Goal: Book appointment/travel/reservation

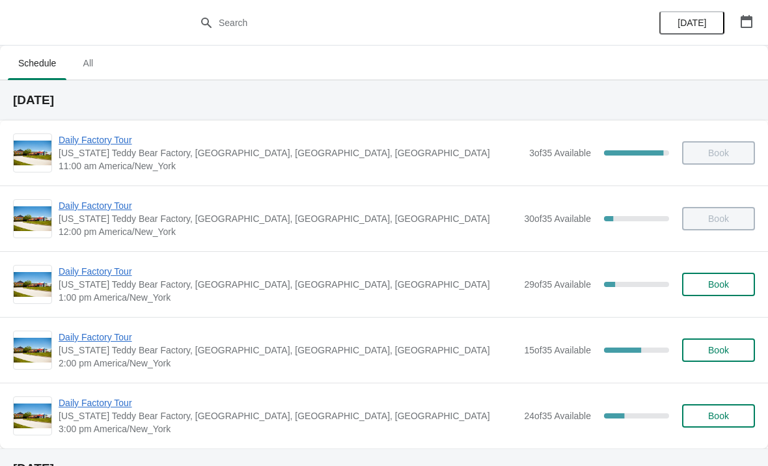
click at [353, 343] on span "Daily Factory Tour" at bounding box center [288, 337] width 459 height 13
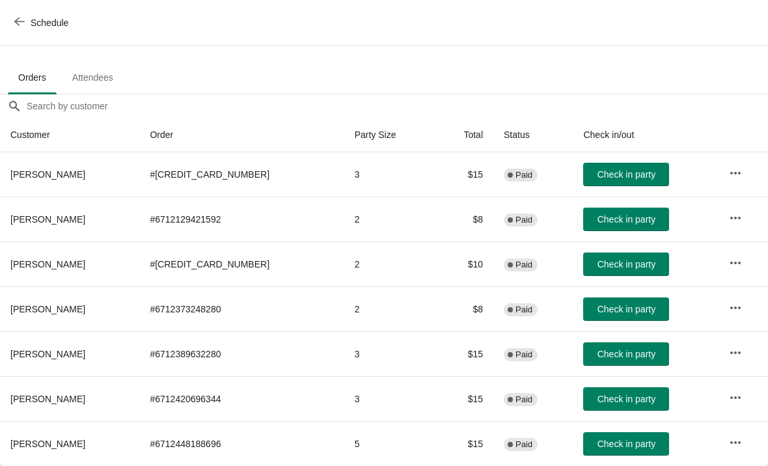
scroll to position [64, 0]
click at [730, 301] on icon "button" at bounding box center [735, 307] width 13 height 13
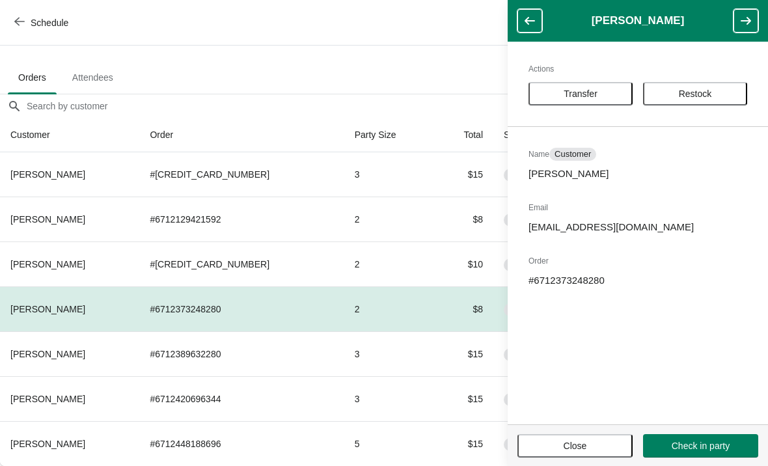
click at [712, 446] on span "Check in party" at bounding box center [701, 446] width 58 height 10
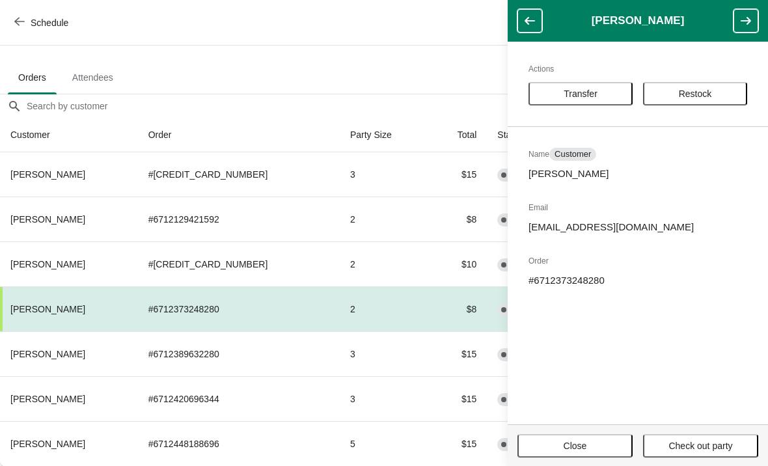
click at [591, 96] on span "Transfer" at bounding box center [581, 94] width 34 height 10
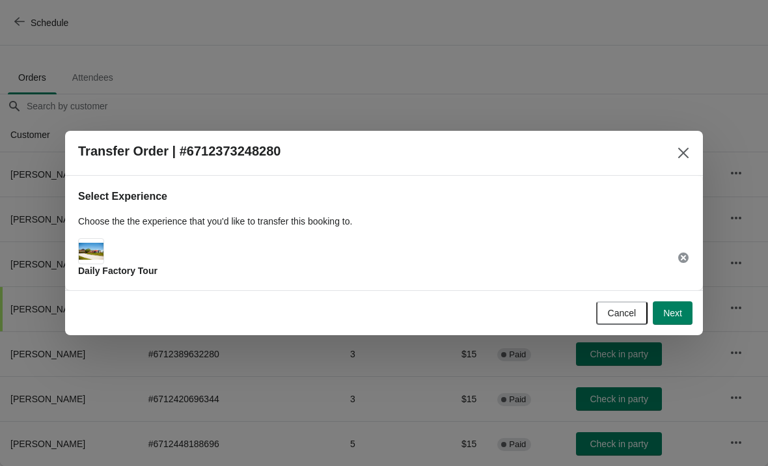
click at [679, 316] on span "Next" at bounding box center [673, 313] width 19 height 10
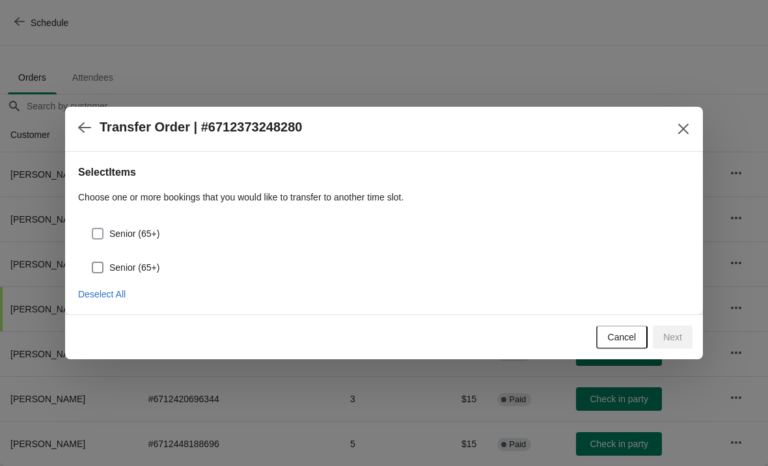
click at [98, 235] on span at bounding box center [98, 234] width 12 height 12
click at [92, 229] on input "Senior (65+)" at bounding box center [92, 228] width 1 height 1
checkbox input "true"
select select "Senior (65+)"
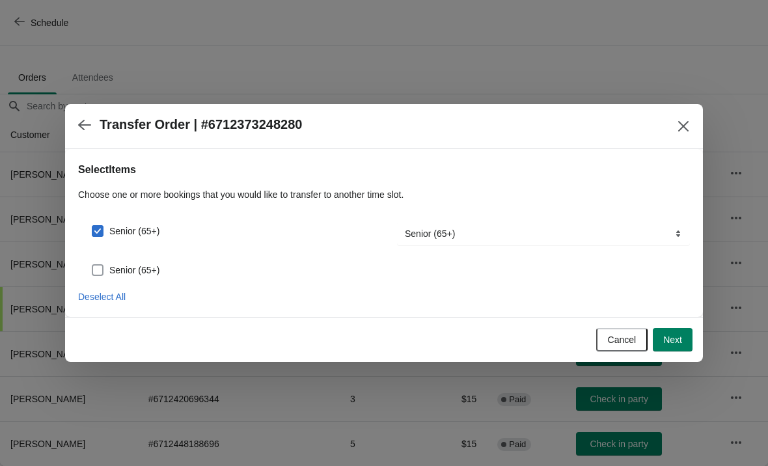
click at [97, 275] on span at bounding box center [98, 270] width 12 height 12
click at [92, 265] on input "Senior (65+)" at bounding box center [92, 264] width 1 height 1
checkbox input "true"
select select "Senior (65+)"
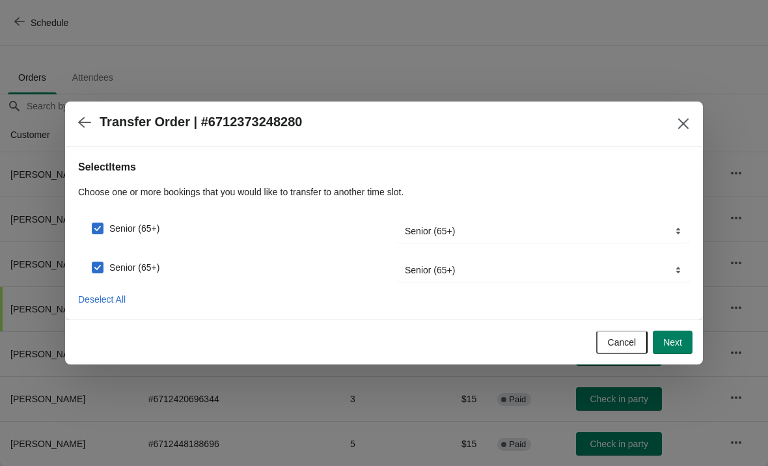
click at [688, 352] on button "Next" at bounding box center [673, 342] width 40 height 23
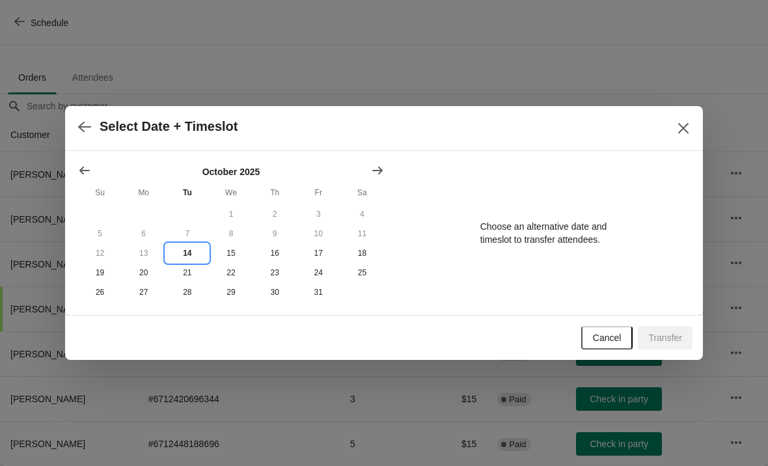
click at [189, 246] on button "14" at bounding box center [187, 254] width 44 height 20
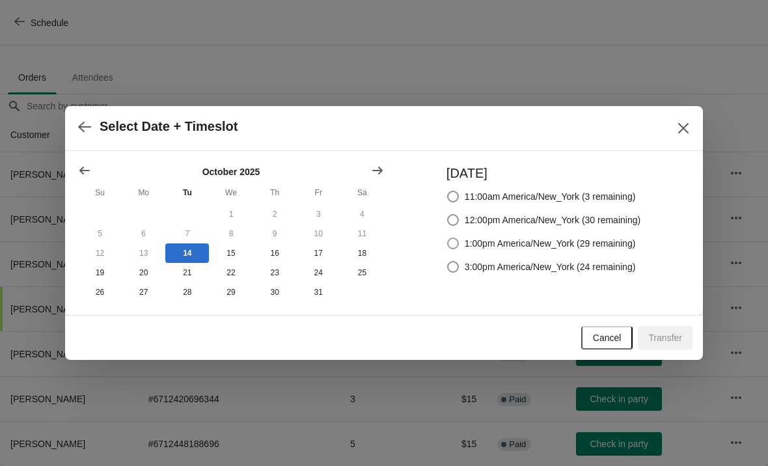
click at [447, 242] on span at bounding box center [453, 244] width 12 height 12
click at [447, 238] on input "1:00pm America/New_York (29 remaining)" at bounding box center [447, 238] width 1 height 1
radio input "true"
click at [671, 341] on span "Transfer" at bounding box center [666, 338] width 34 height 10
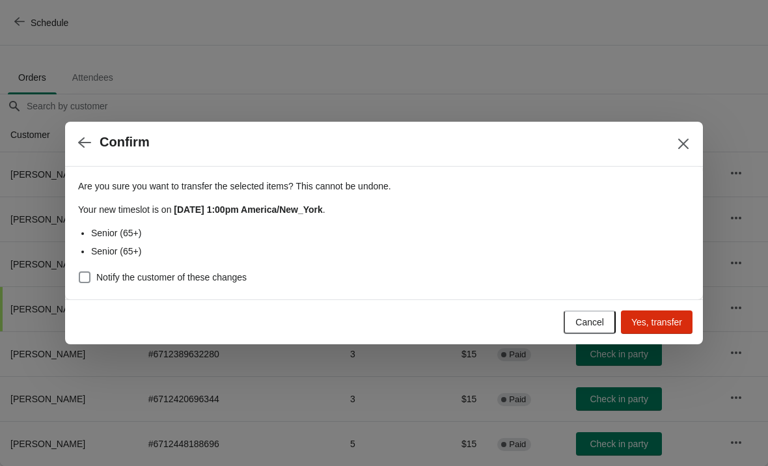
click at [658, 323] on span "Yes, transfer" at bounding box center [657, 322] width 51 height 10
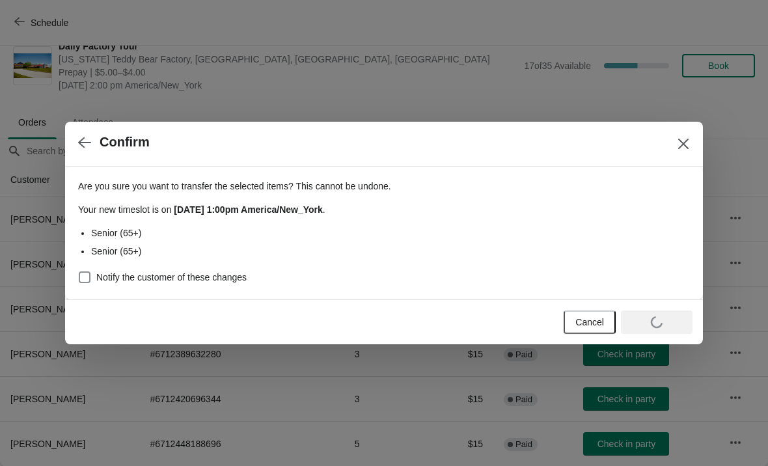
scroll to position [19, 0]
click at [690, 140] on input "Orders filter search" at bounding box center [397, 150] width 742 height 23
